Goal: Entertainment & Leisure: Consume media (video, audio)

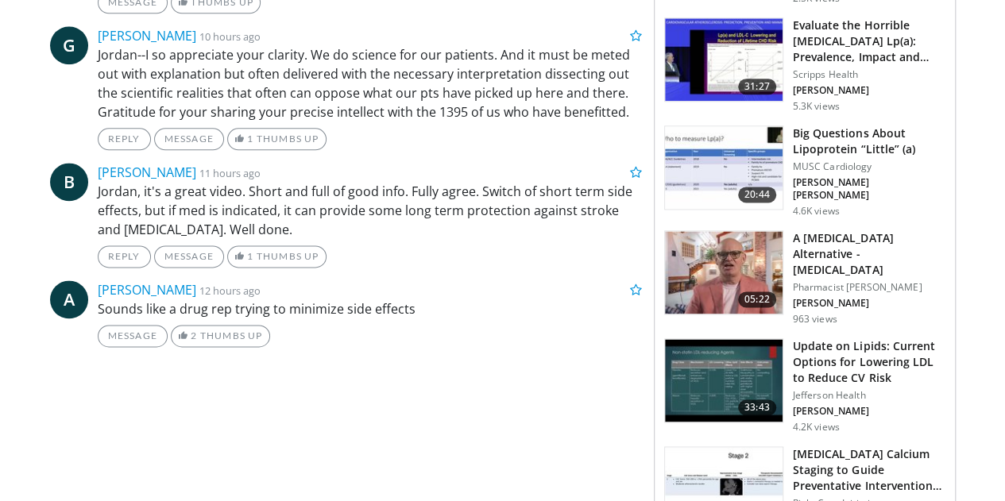
scroll to position [970, 0]
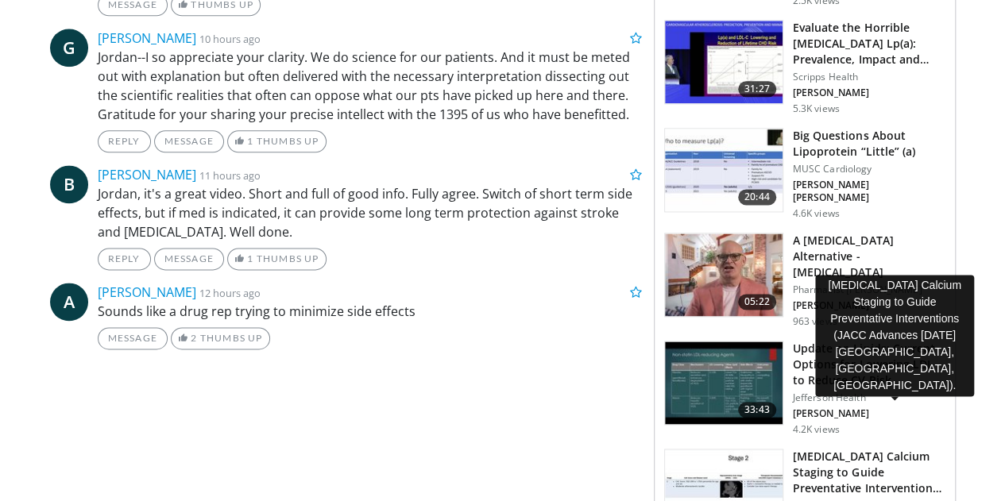
click at [894, 449] on h3 "Coronary Artery Calcium Staging to Guide Preventative Interventions …" at bounding box center [869, 473] width 152 height 48
